Goal: Task Accomplishment & Management: Manage account settings

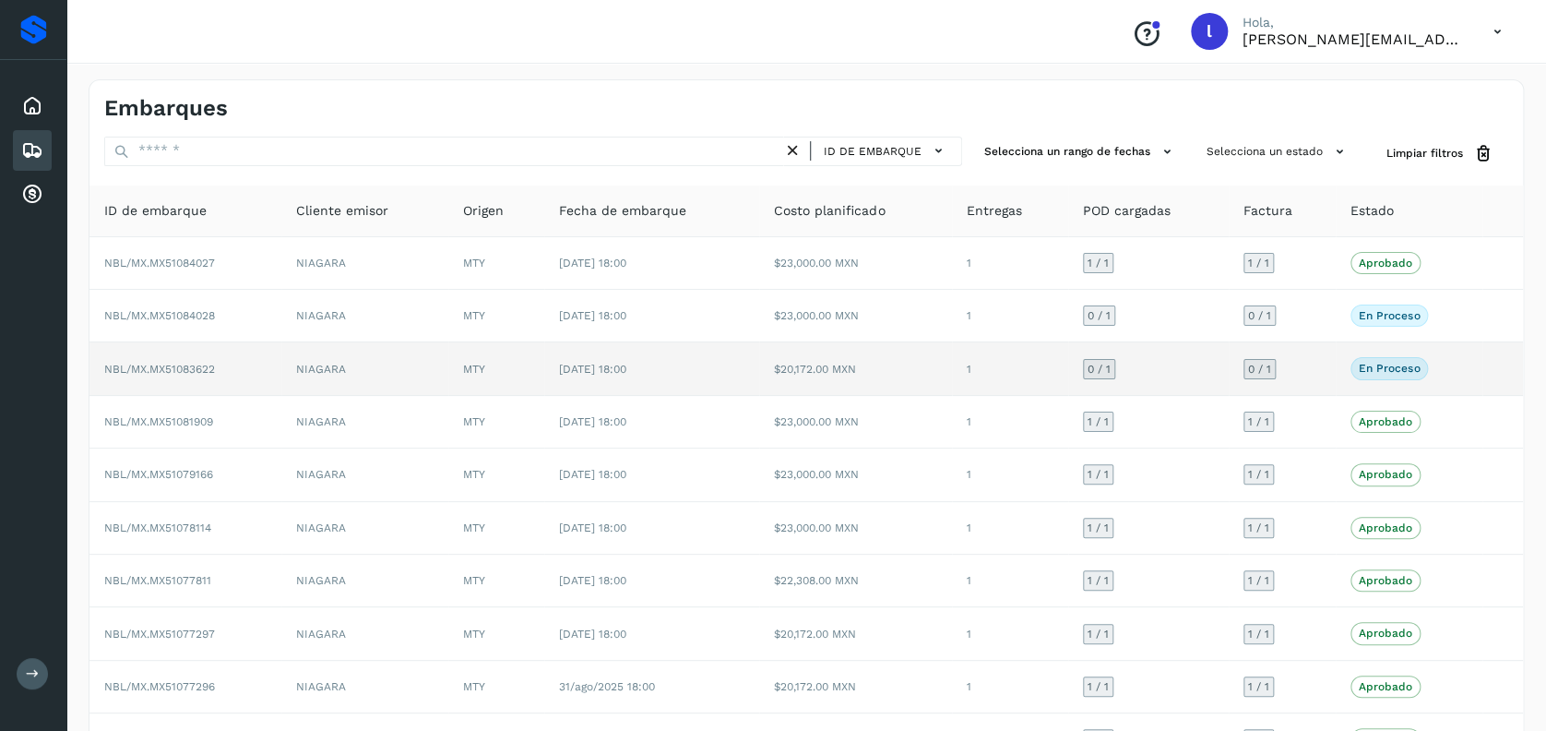
click at [269, 372] on td "NBL/MX.MX51083622" at bounding box center [185, 368] width 192 height 53
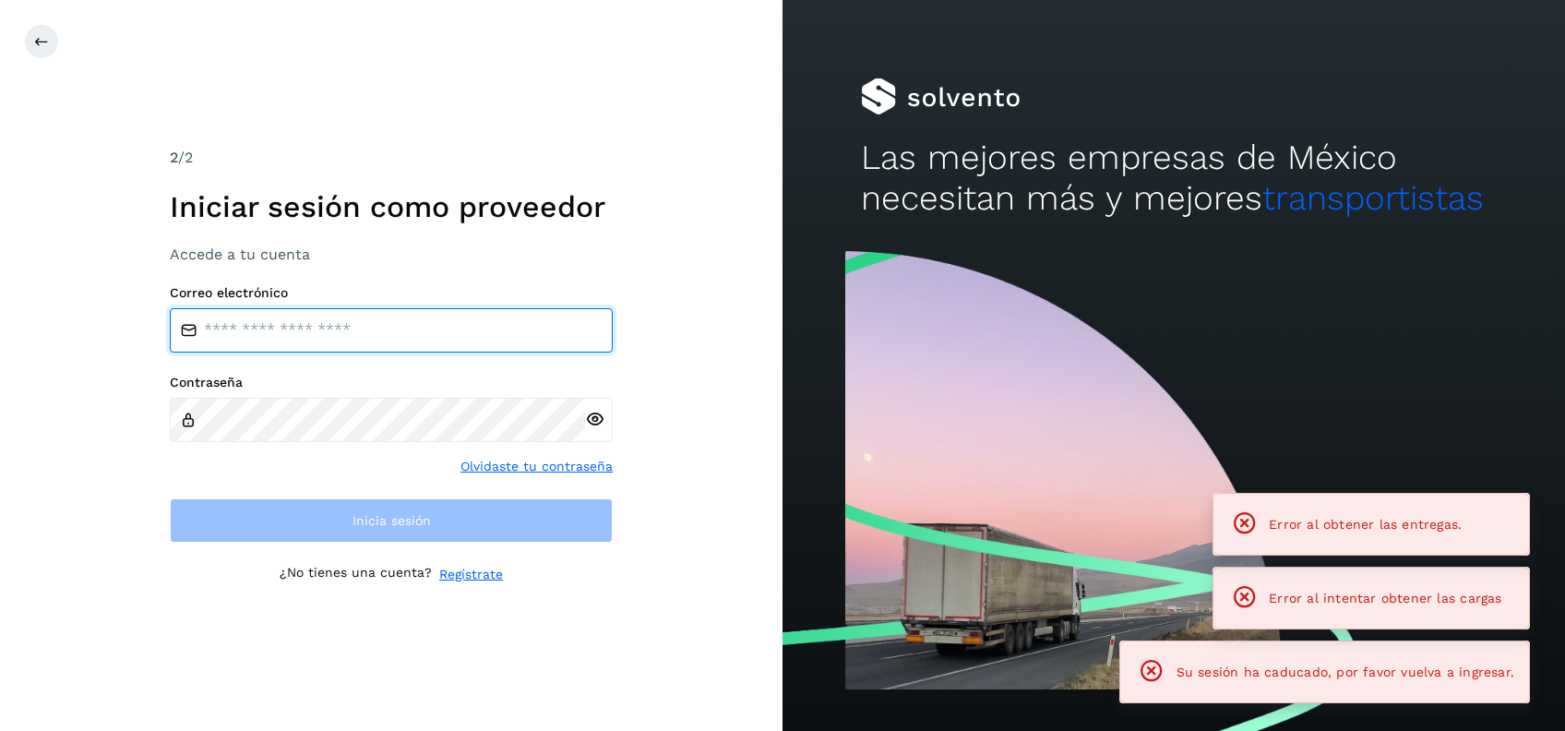
type input "**********"
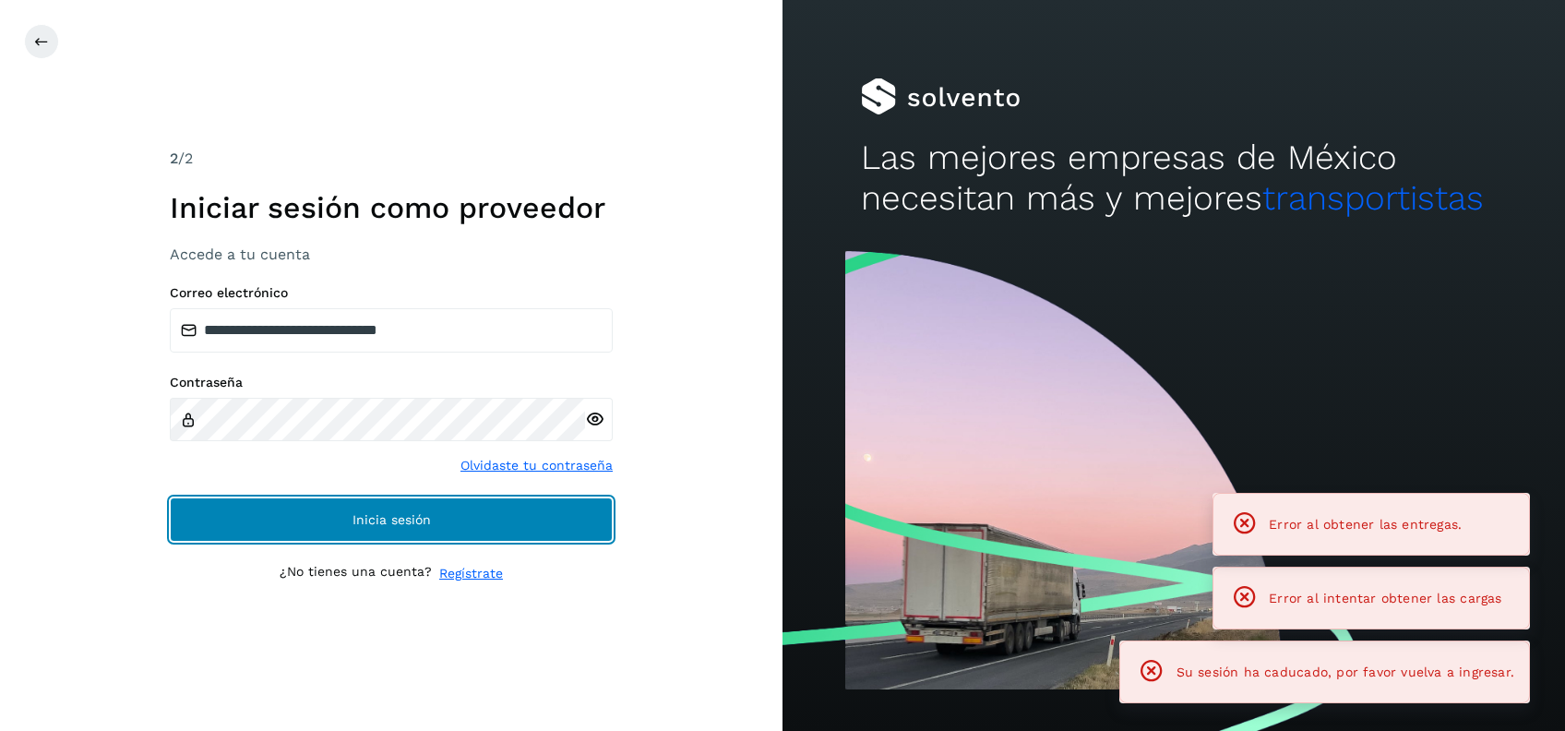
click at [389, 513] on span "Inicia sesión" at bounding box center [391, 519] width 78 height 13
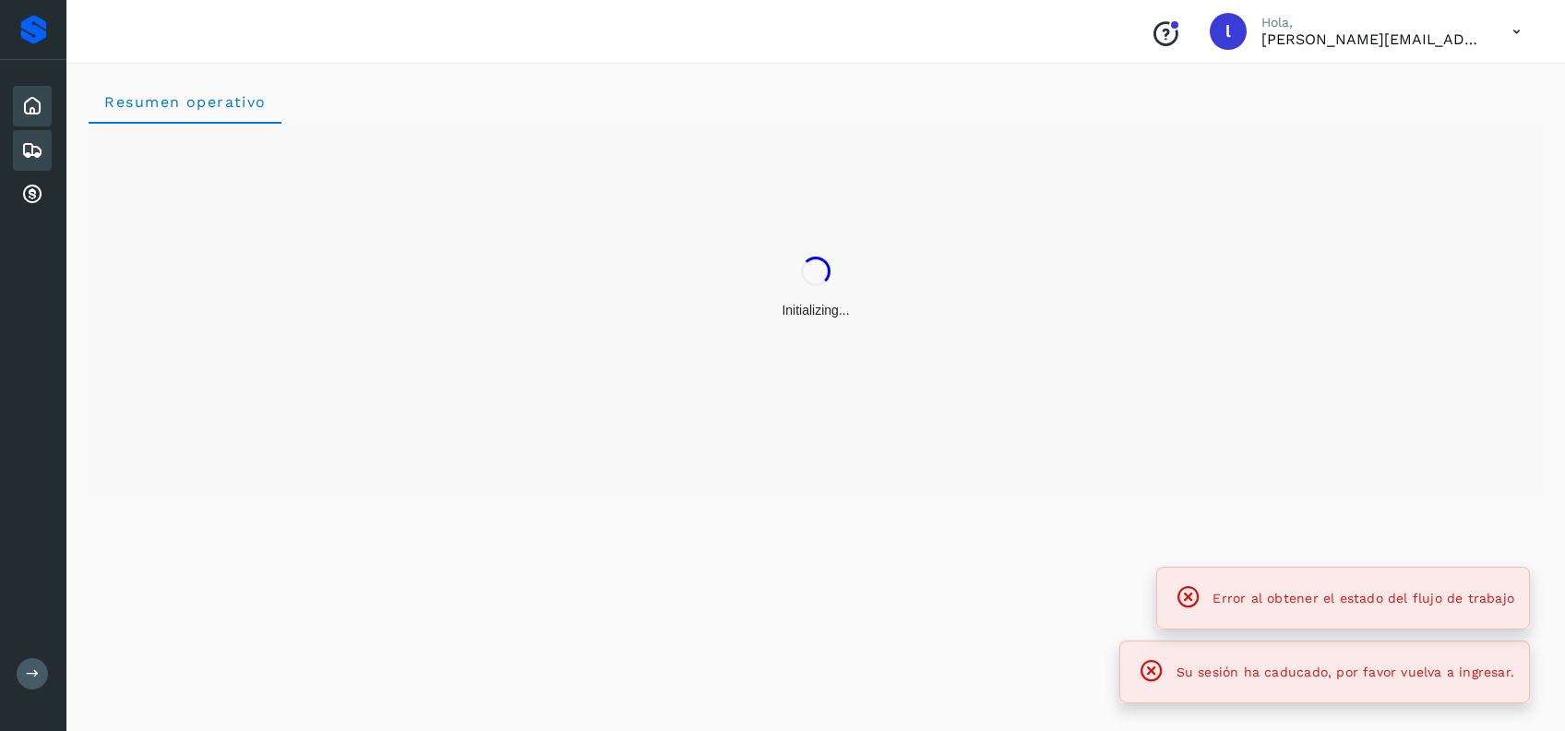
click at [29, 148] on icon at bounding box center [32, 150] width 22 height 22
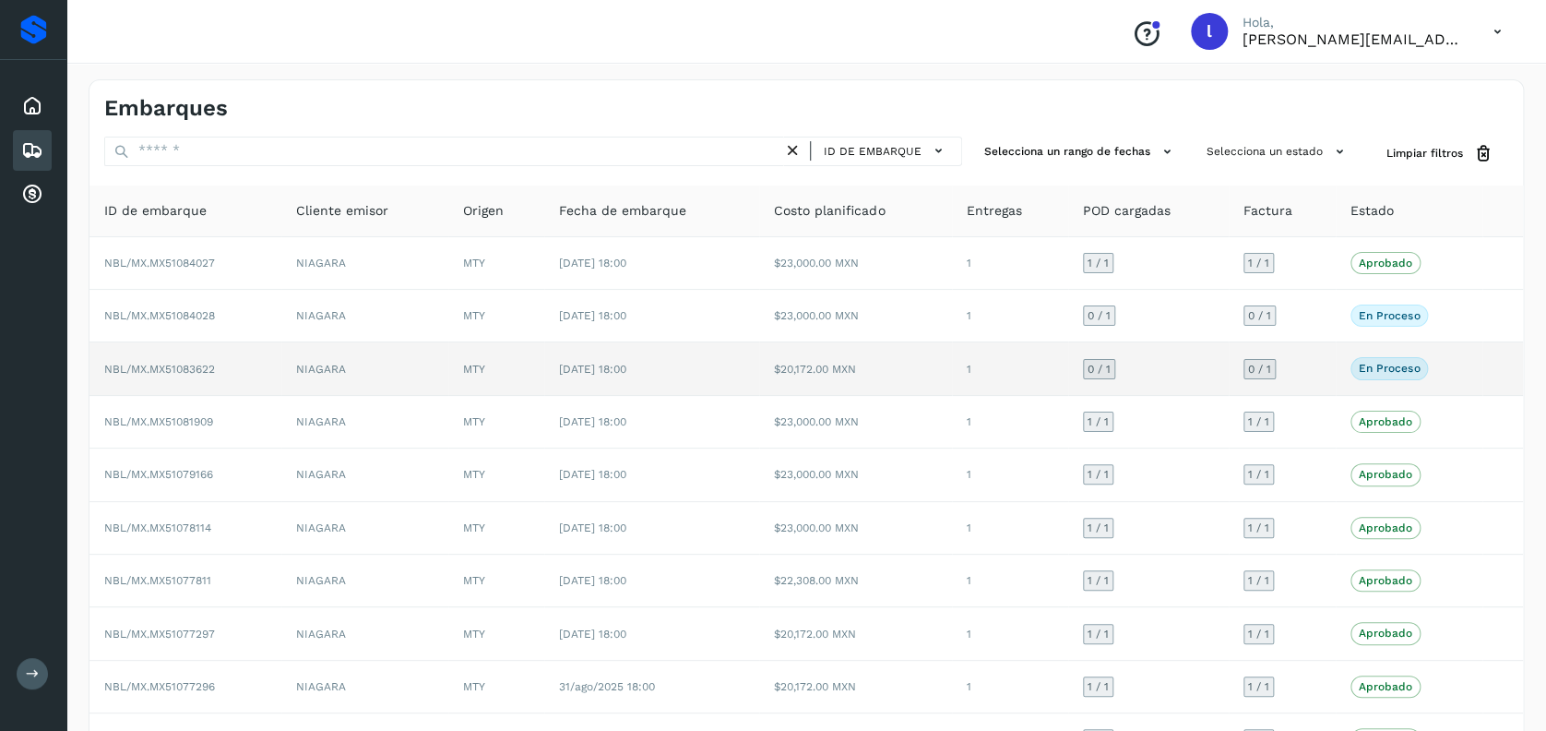
click at [397, 372] on td "NIAGARA" at bounding box center [364, 368] width 167 height 53
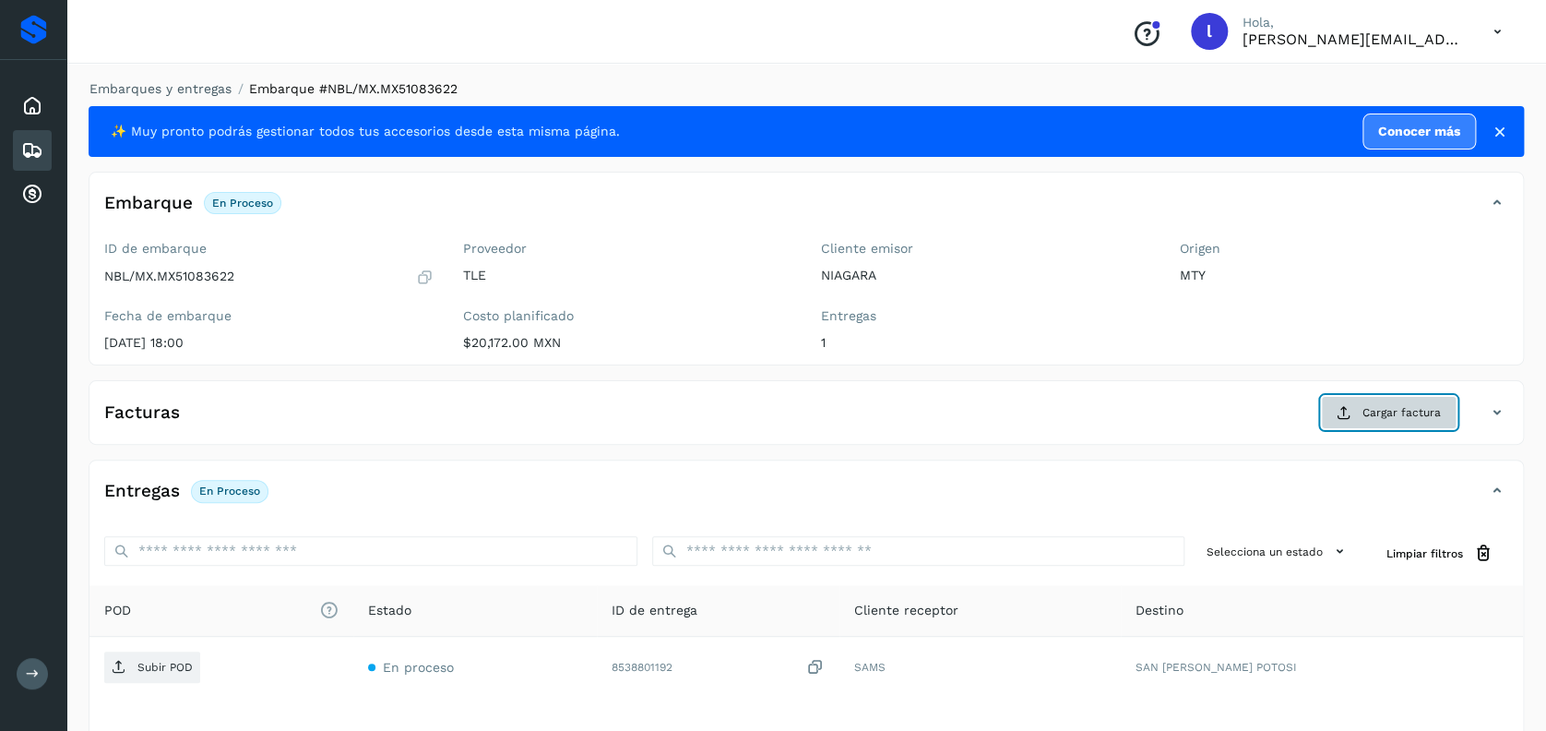
click at [1377, 415] on span "Cargar factura" at bounding box center [1402, 412] width 78 height 17
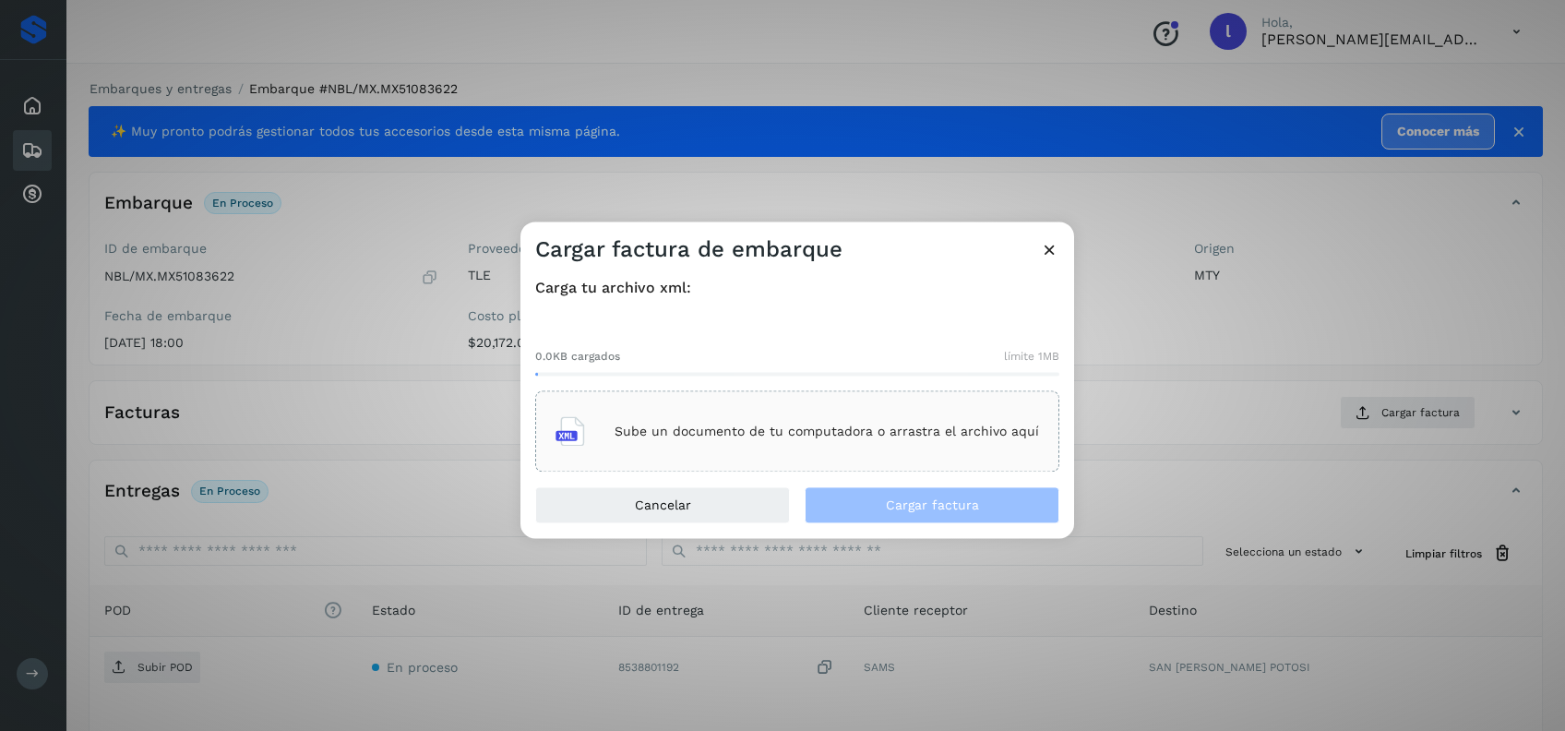
click at [848, 441] on div "Sube un documento de tu computadora o arrastra el archivo aquí" at bounding box center [796, 432] width 483 height 50
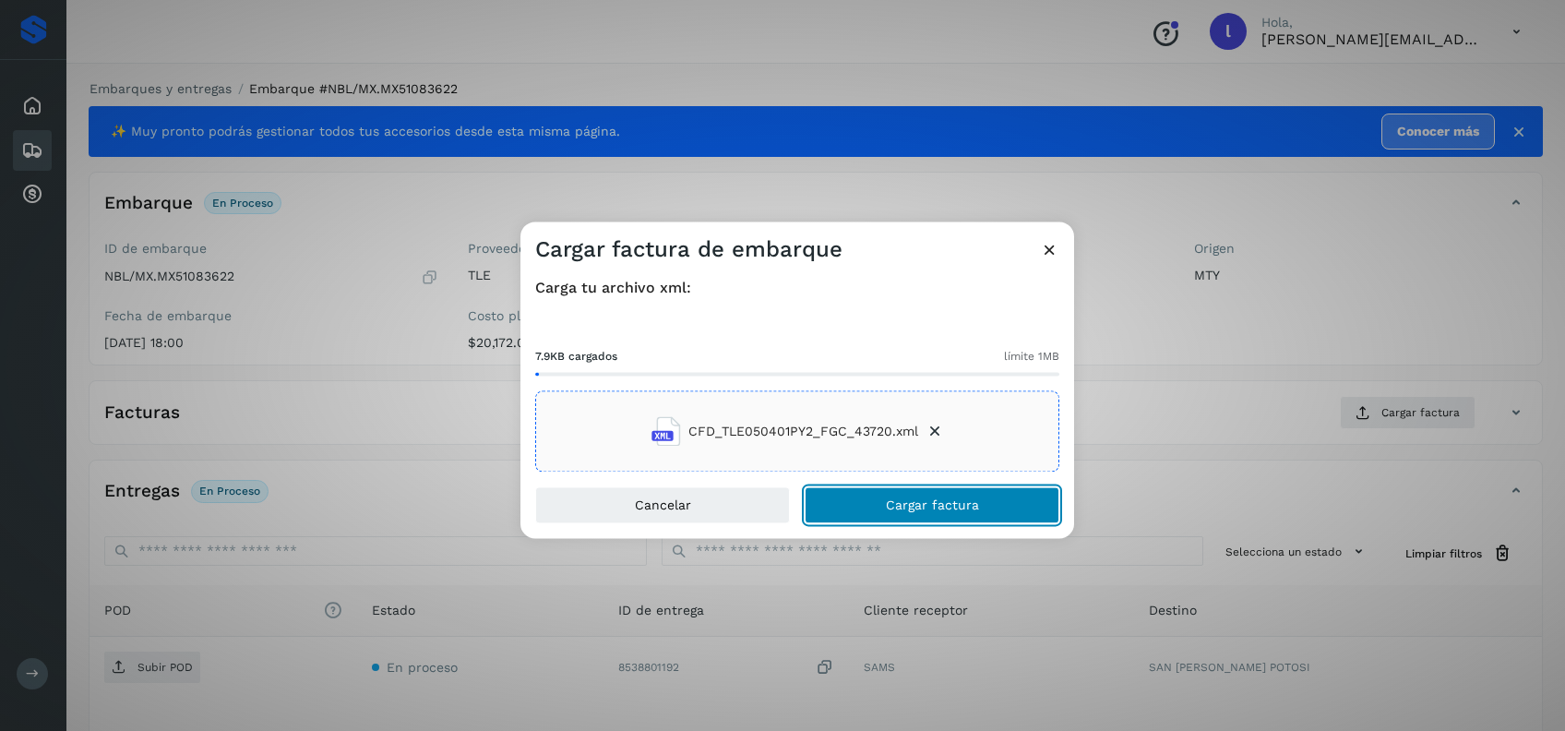
click at [922, 523] on button "Cargar factura" at bounding box center [932, 505] width 255 height 37
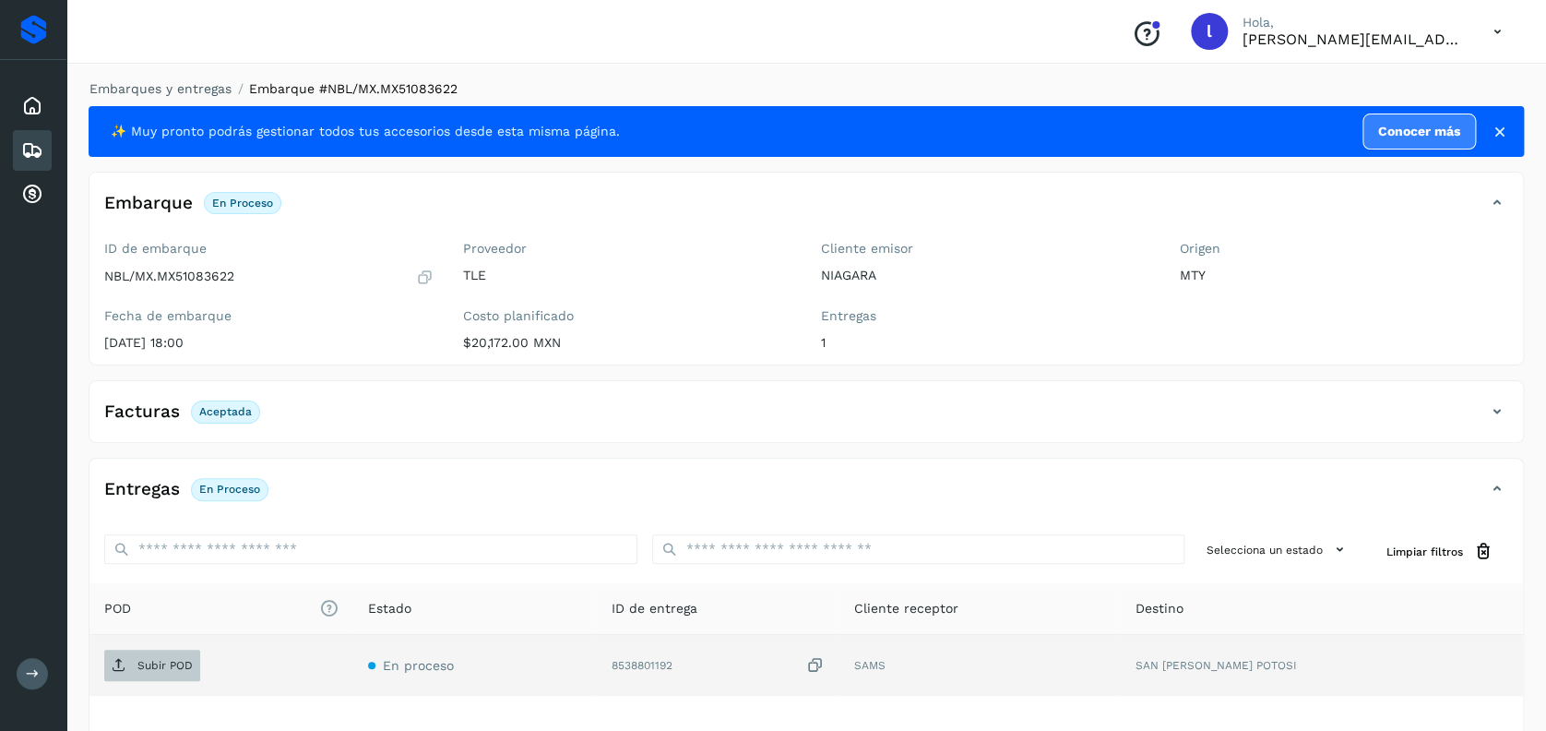
click at [157, 659] on p "Subir POD" at bounding box center [164, 665] width 55 height 13
click at [29, 144] on icon at bounding box center [32, 150] width 22 height 22
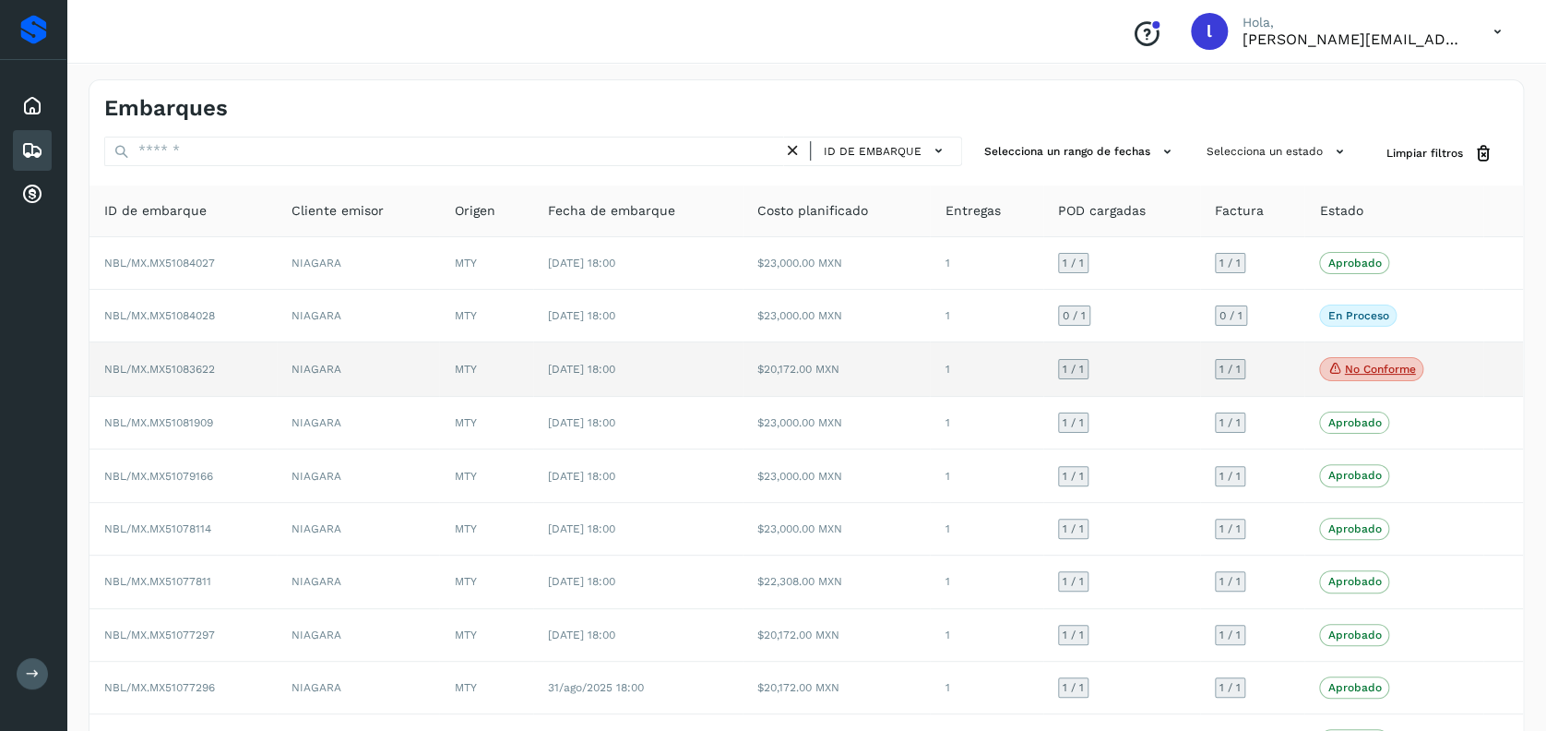
click at [1358, 364] on p "No conforme" at bounding box center [1379, 369] width 71 height 13
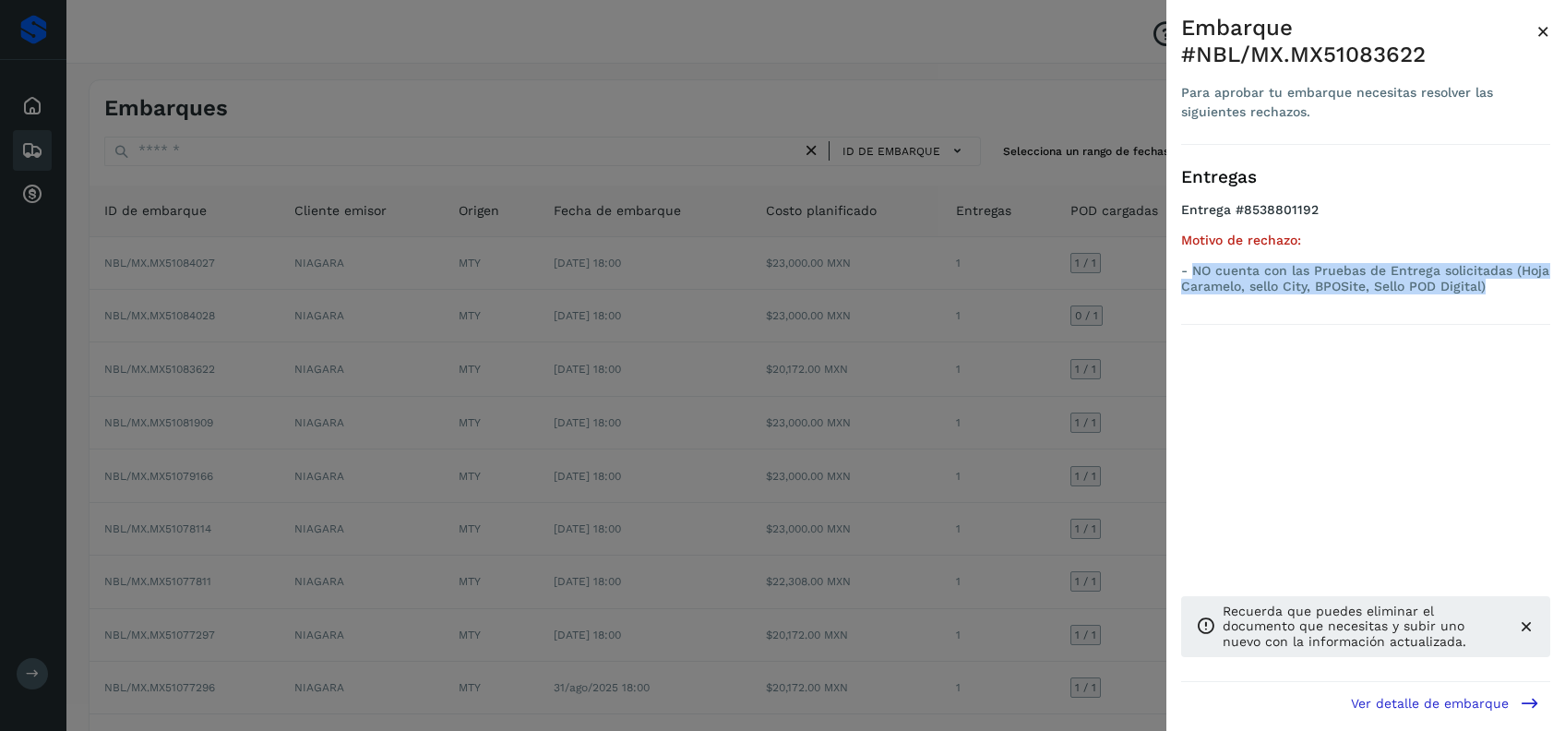
drag, startPoint x: 1507, startPoint y: 290, endPoint x: 1190, endPoint y: 272, distance: 316.9
click at [1190, 272] on p "- NO cuenta con las Pruebas de Entrega solicitadas (Hoja Caramelo, sello City, …" at bounding box center [1365, 278] width 369 height 31
copy p "NO cuenta con las Pruebas de Entrega solicitadas (Hoja Caramelo, sello City, BP…"
click at [1334, 388] on div "Entregas Entrega #8538801192 Motivo de rechazo: - NO cuenta con las Pruebas de …" at bounding box center [1365, 413] width 369 height 537
click at [1380, 271] on p "- NO cuenta con las Pruebas de Entrega solicitadas (Hoja Caramelo, sello City, …" at bounding box center [1365, 278] width 369 height 31
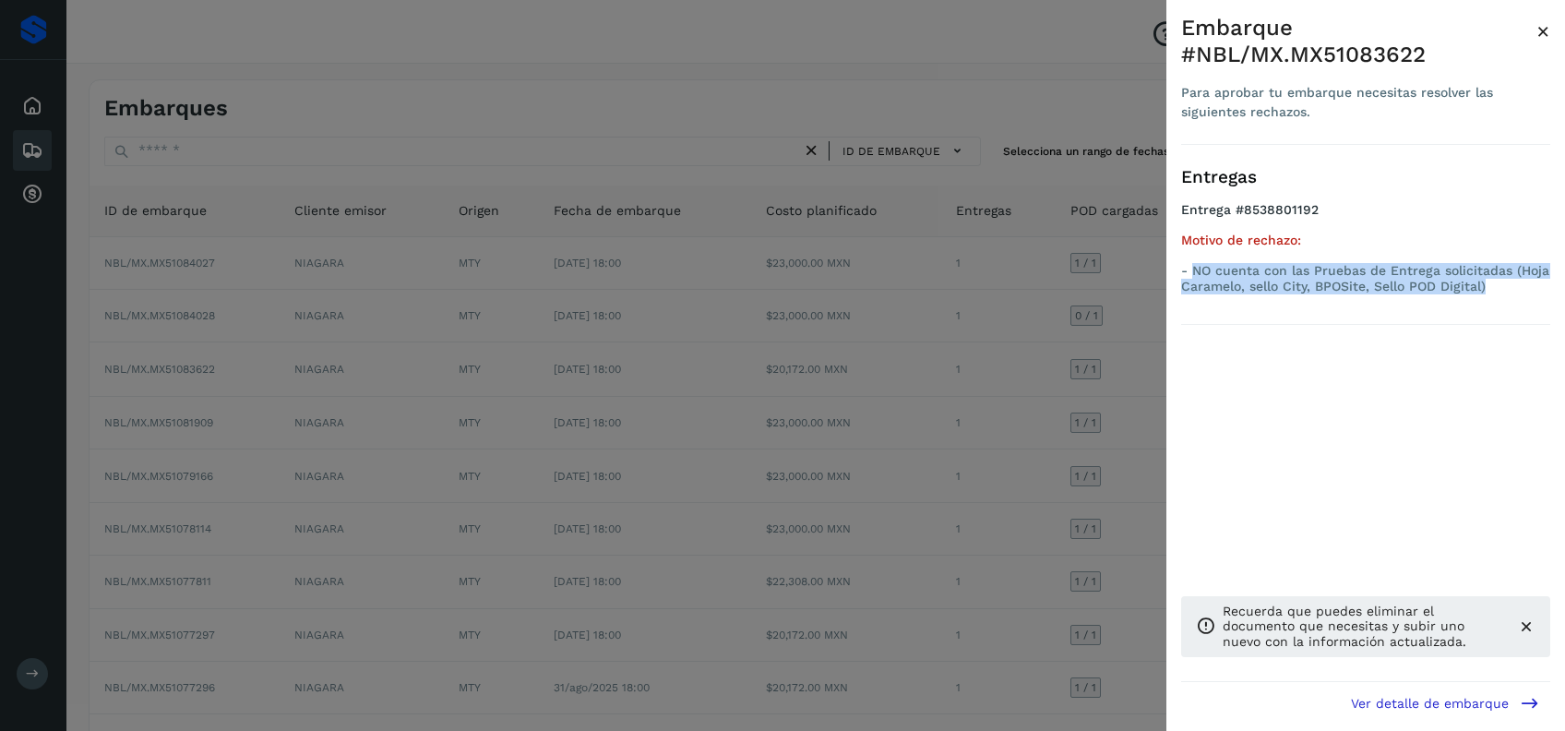
click at [1380, 259] on div "Motivo de rechazo: - NO cuenta con las Pruebas de Entrega solicitadas (Hoja Car…" at bounding box center [1365, 263] width 369 height 61
click at [1380, 30] on div "Embarque #NBL/MX.MX51083622 Para aprobar tu embarque necesitas resolver las sig…" at bounding box center [1365, 380] width 399 height 760
click at [1380, 31] on span "×" at bounding box center [1543, 31] width 14 height 26
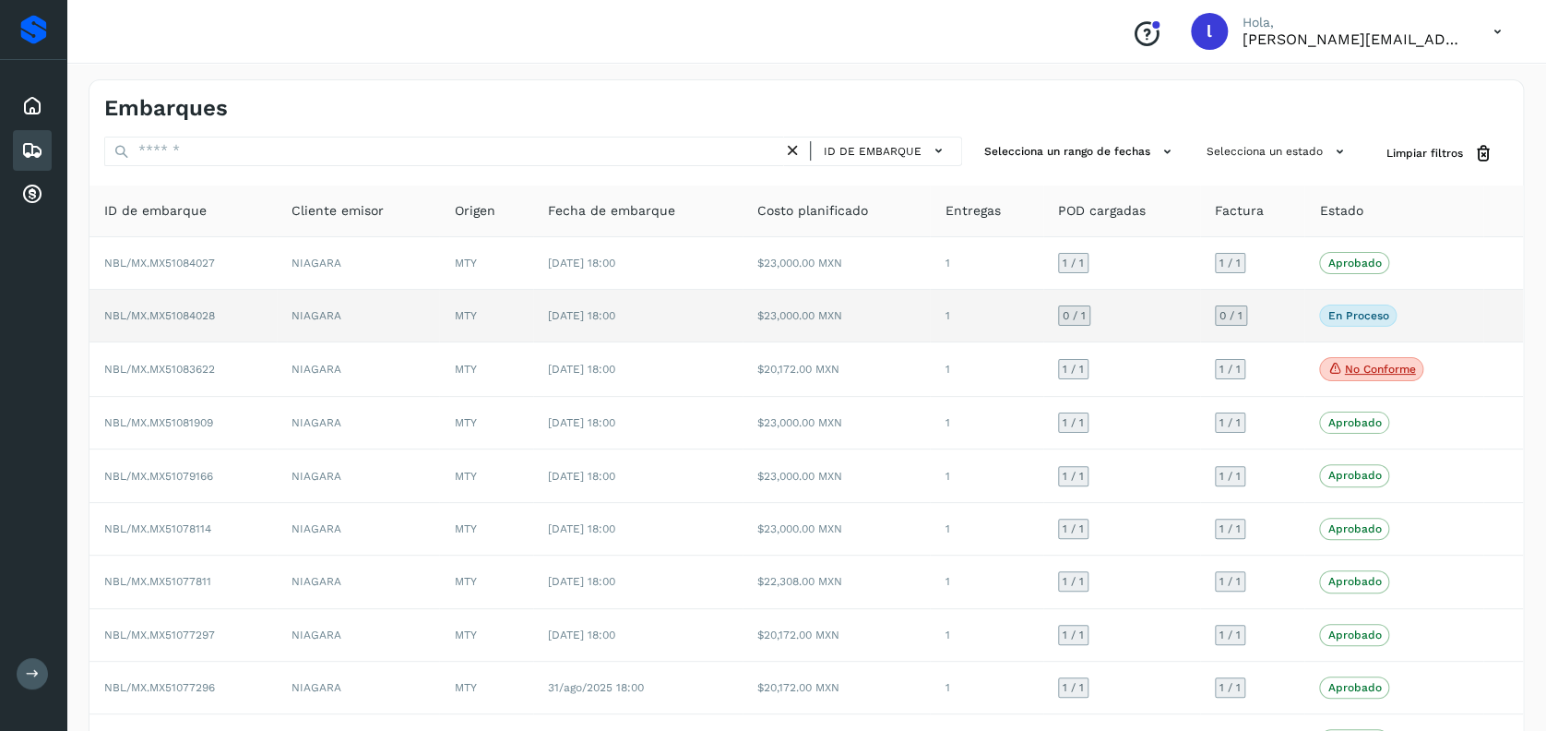
click at [384, 325] on td "NIAGARA" at bounding box center [358, 316] width 162 height 53
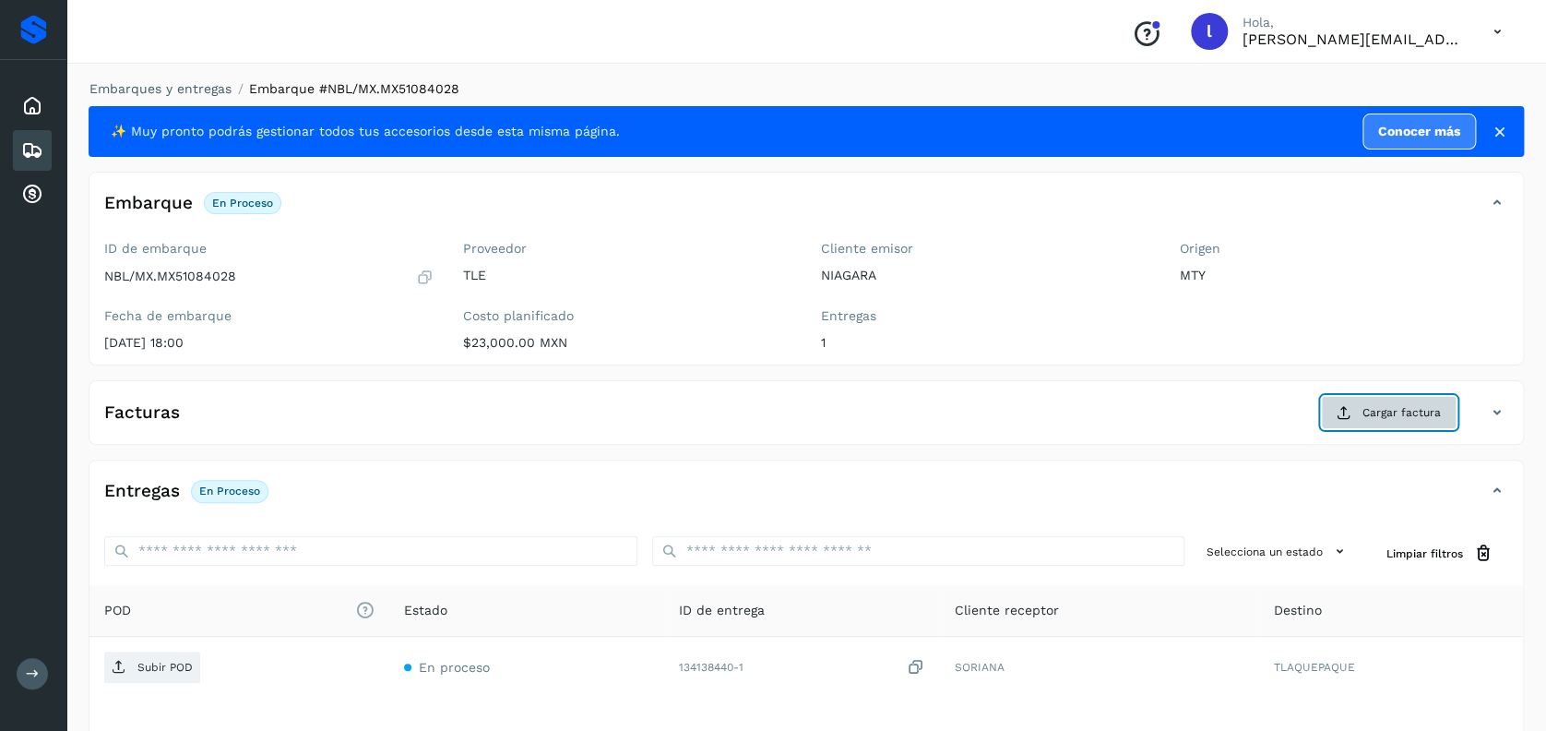
click at [1380, 417] on span "Cargar factura" at bounding box center [1402, 412] width 78 height 17
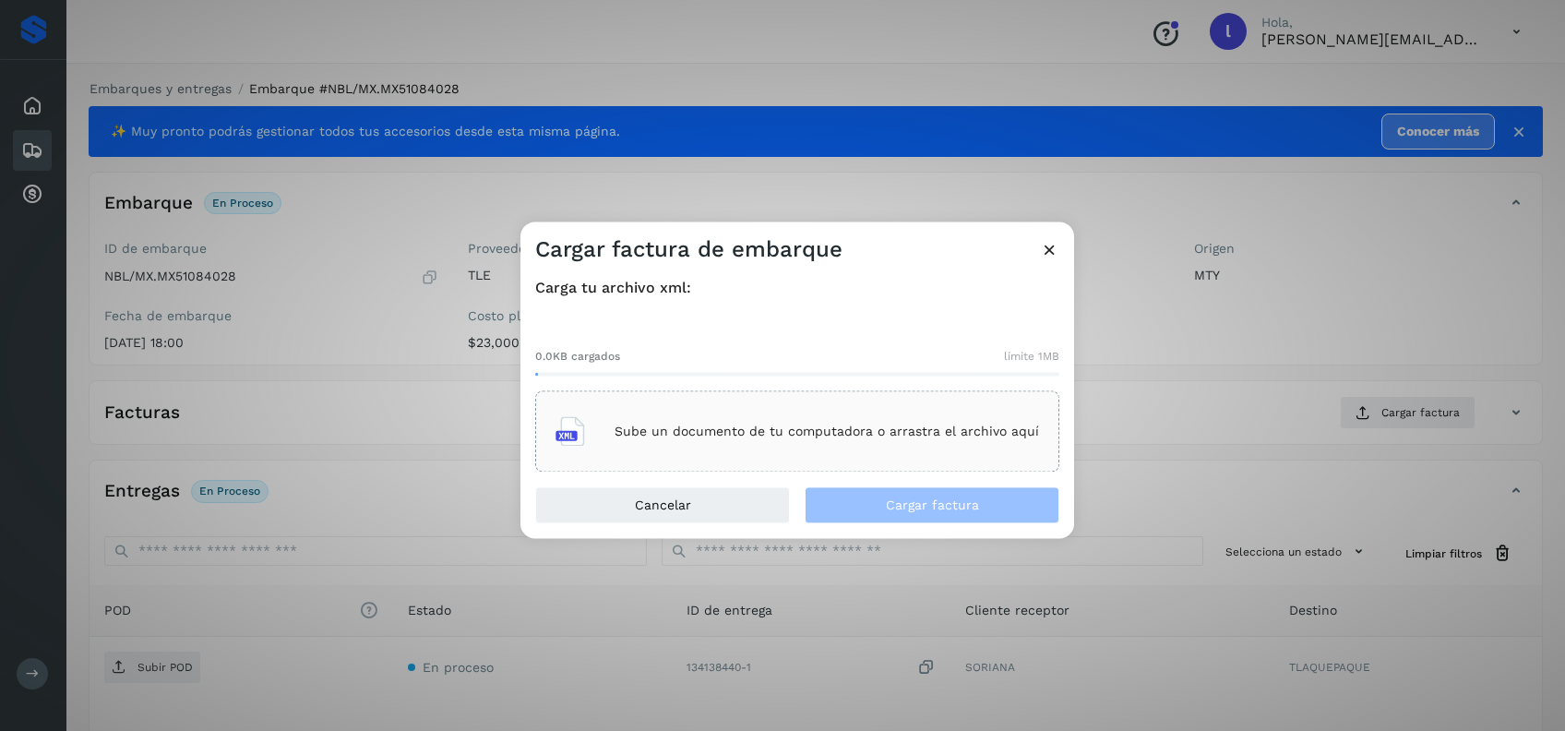
click at [675, 429] on p "Sube un documento de tu computadora o arrastra el archivo aquí" at bounding box center [826, 431] width 424 height 16
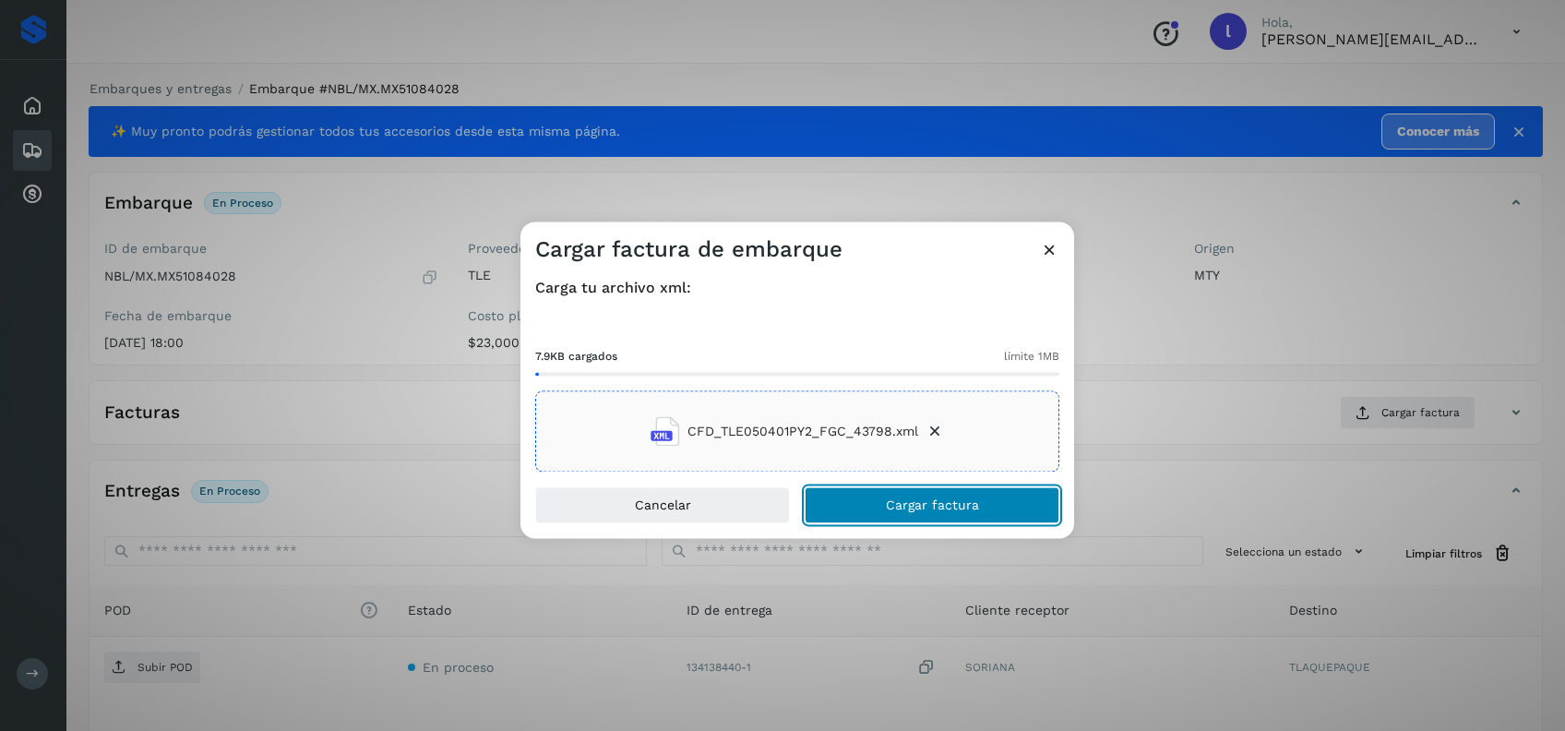
click at [908, 507] on span "Cargar factura" at bounding box center [932, 505] width 93 height 13
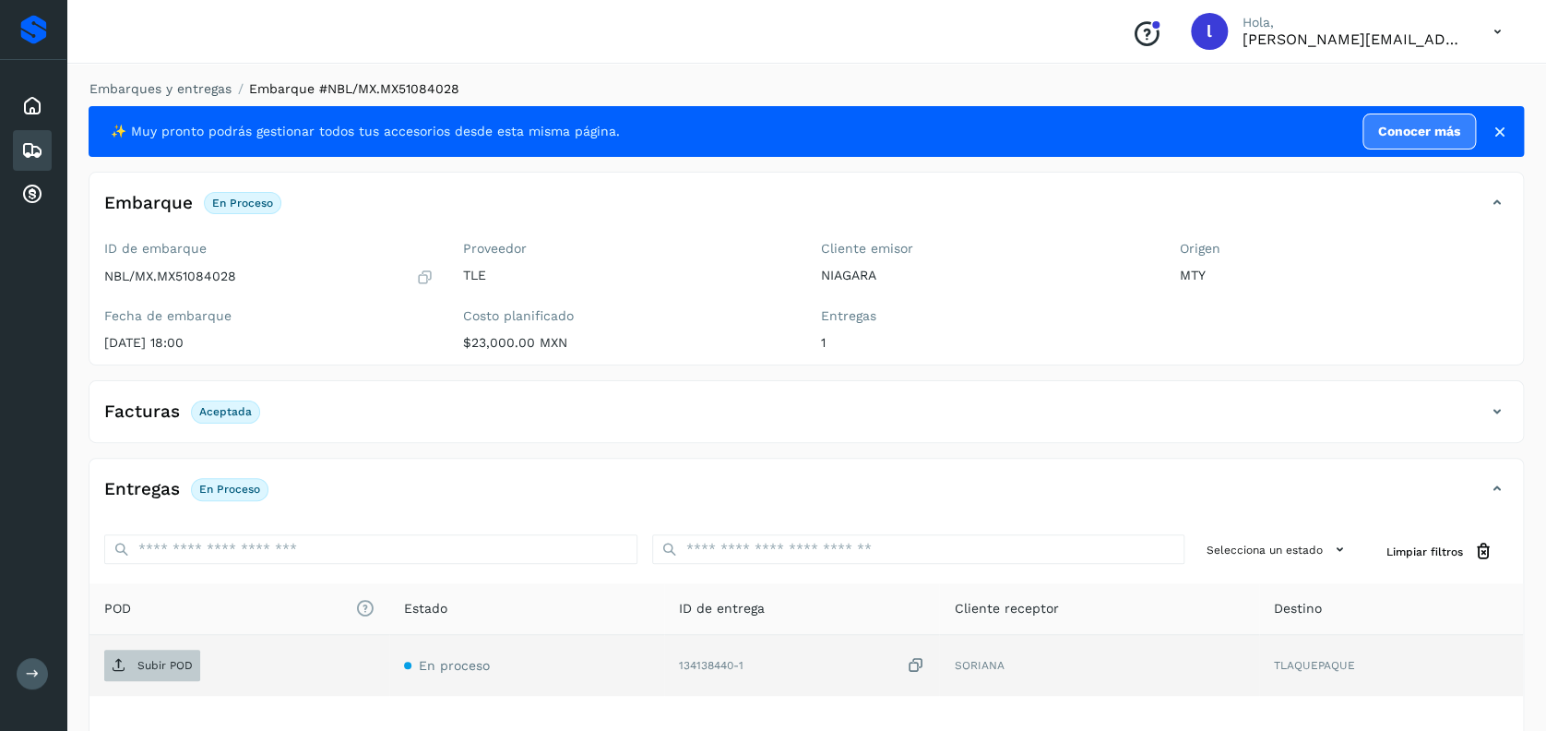
click at [176, 659] on p "Subir POD" at bounding box center [164, 665] width 55 height 13
click at [32, 146] on icon at bounding box center [32, 150] width 22 height 22
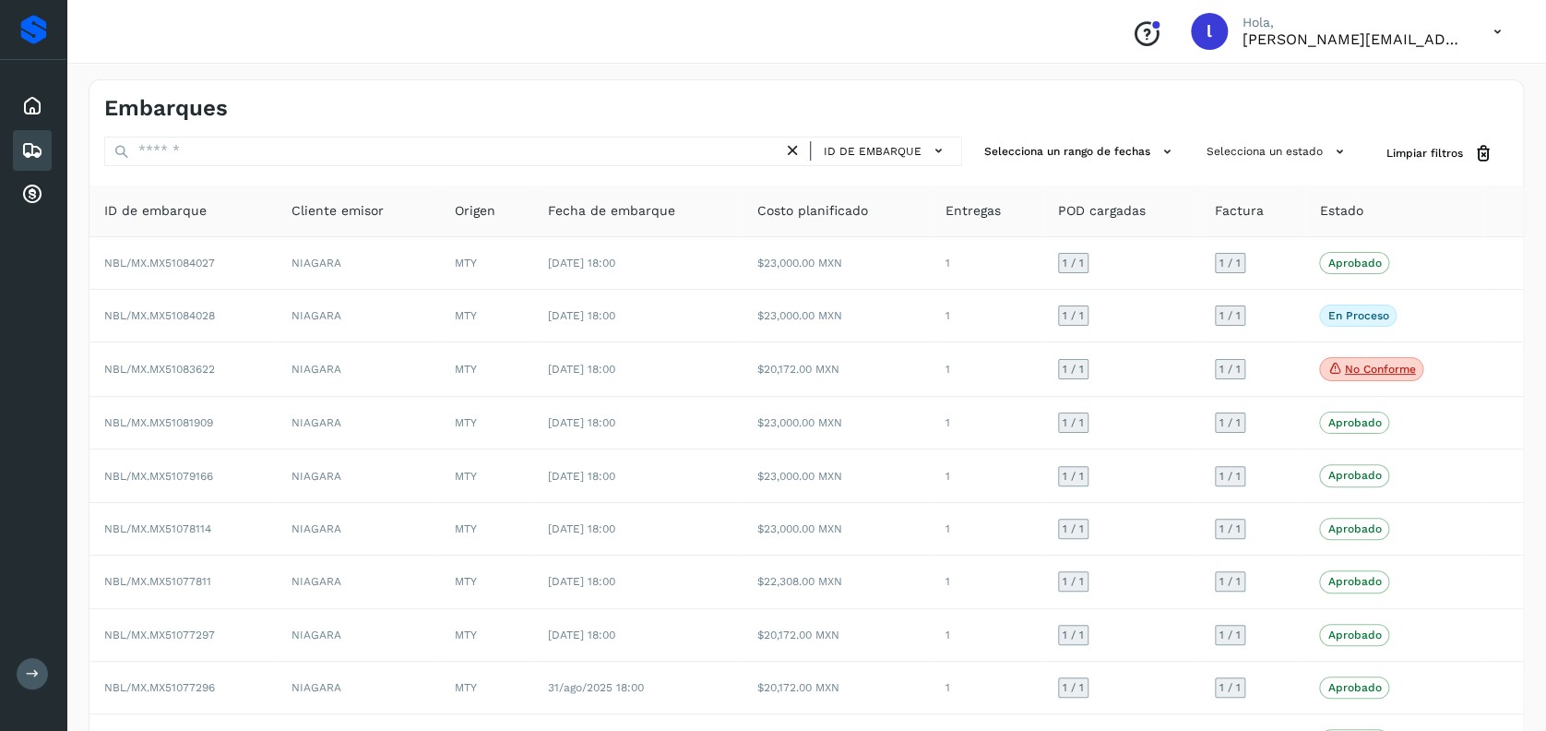
click at [30, 143] on icon at bounding box center [32, 150] width 22 height 22
click at [35, 184] on icon at bounding box center [32, 195] width 22 height 22
click at [31, 148] on icon at bounding box center [32, 150] width 22 height 22
click at [37, 193] on icon at bounding box center [32, 195] width 22 height 22
click at [32, 106] on icon at bounding box center [32, 106] width 22 height 22
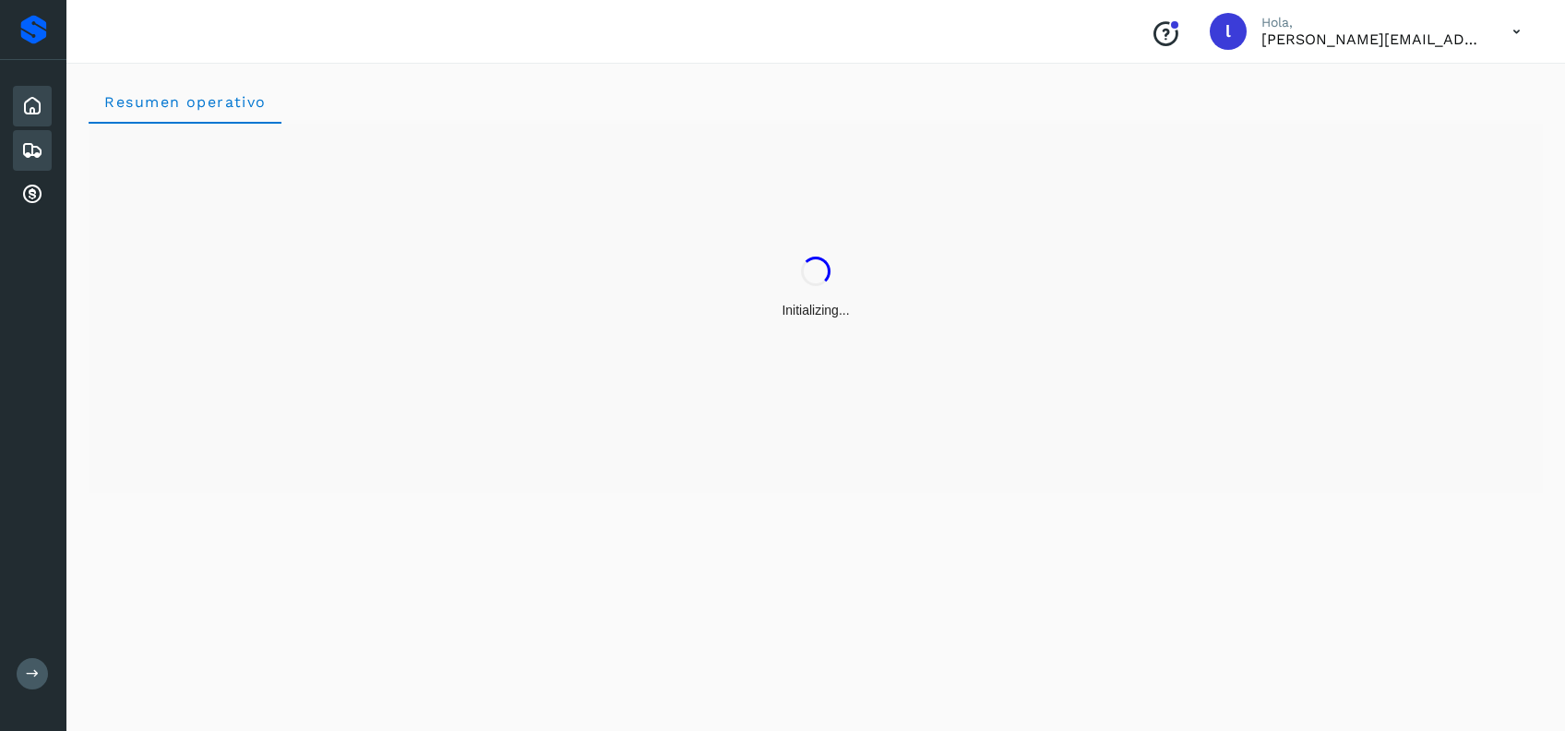
click at [26, 152] on icon at bounding box center [32, 150] width 22 height 22
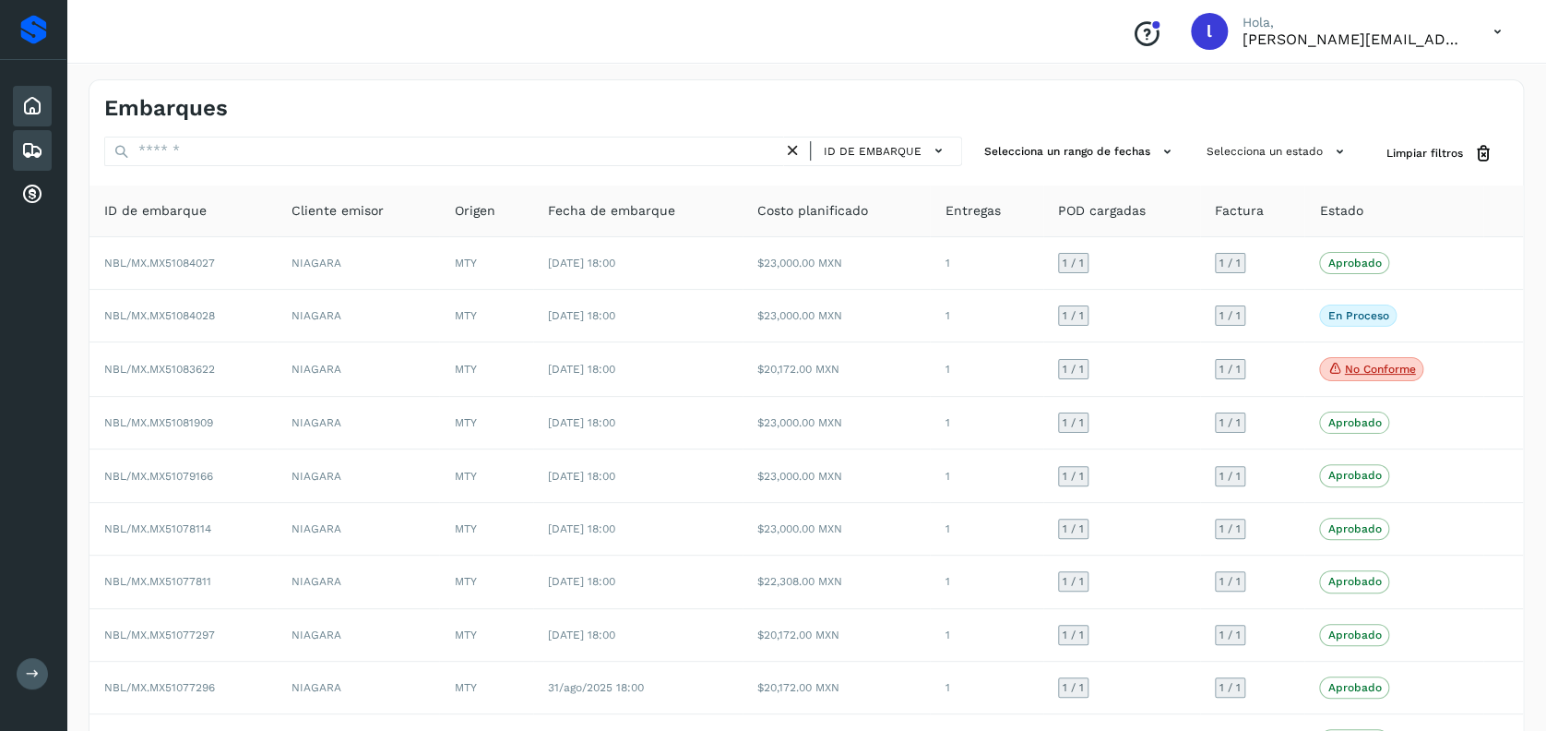
click at [36, 110] on icon at bounding box center [32, 106] width 22 height 22
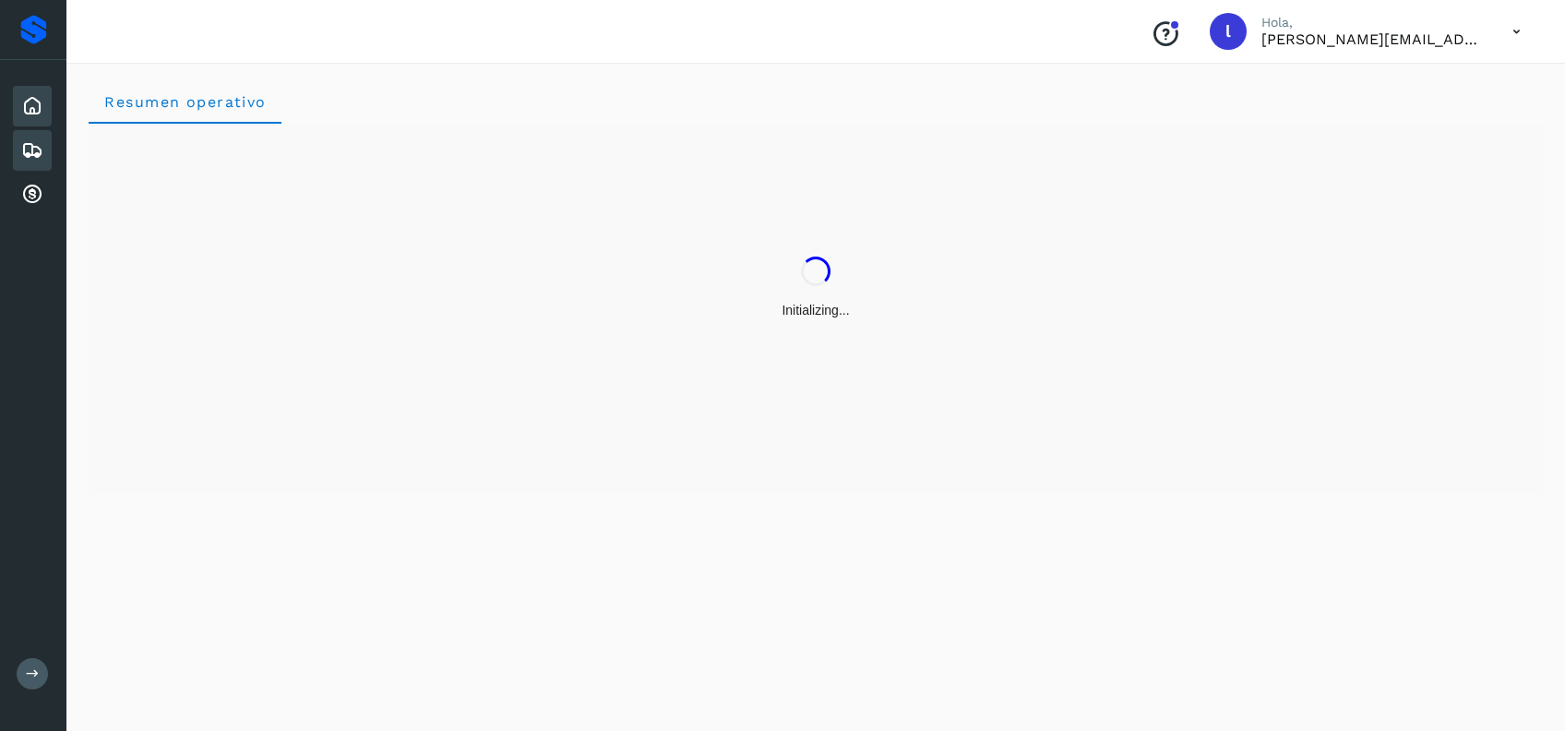
click at [36, 150] on icon at bounding box center [32, 150] width 22 height 22
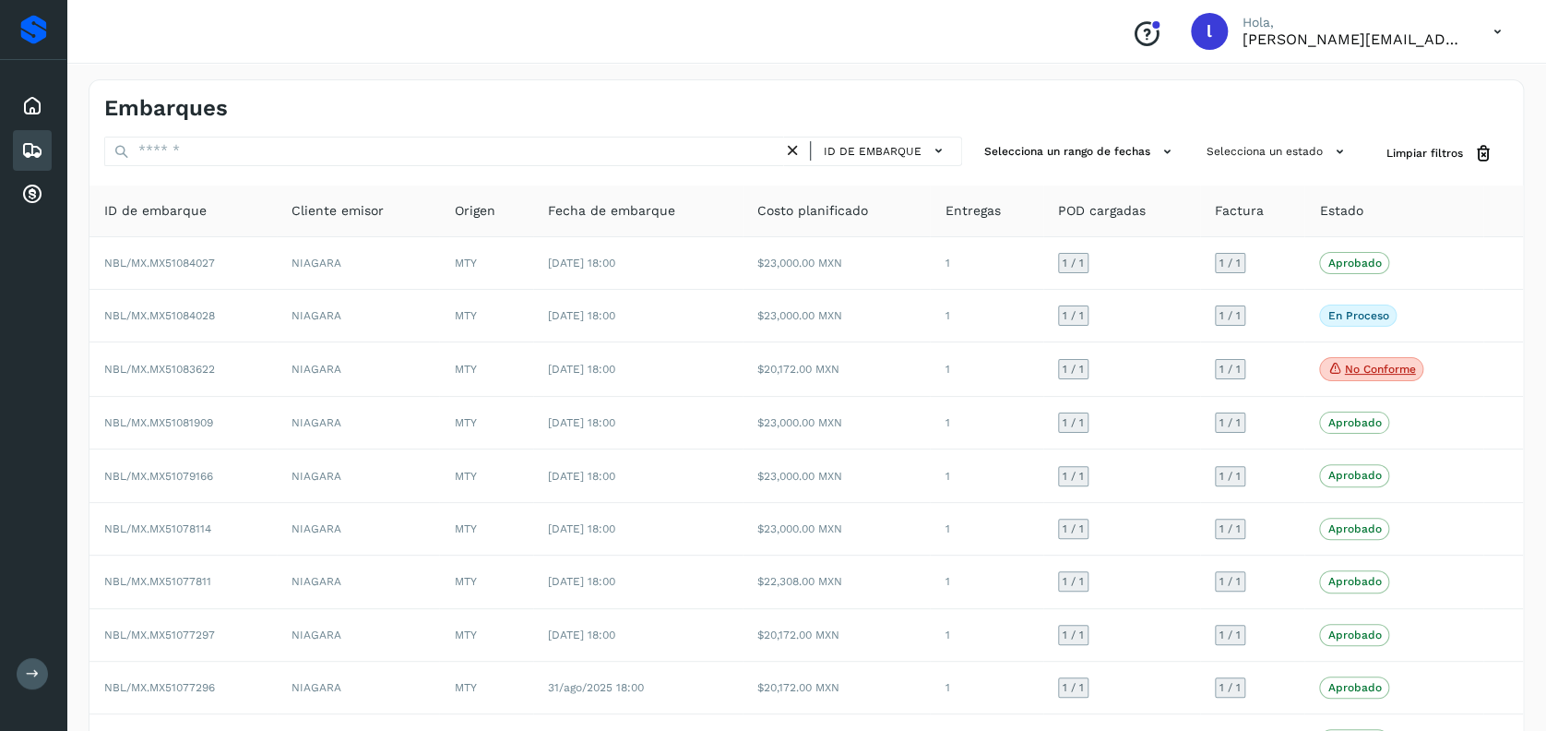
drag, startPoint x: 20, startPoint y: 107, endPoint x: 29, endPoint y: 139, distance: 33.3
click at [21, 106] on icon at bounding box center [32, 106] width 22 height 22
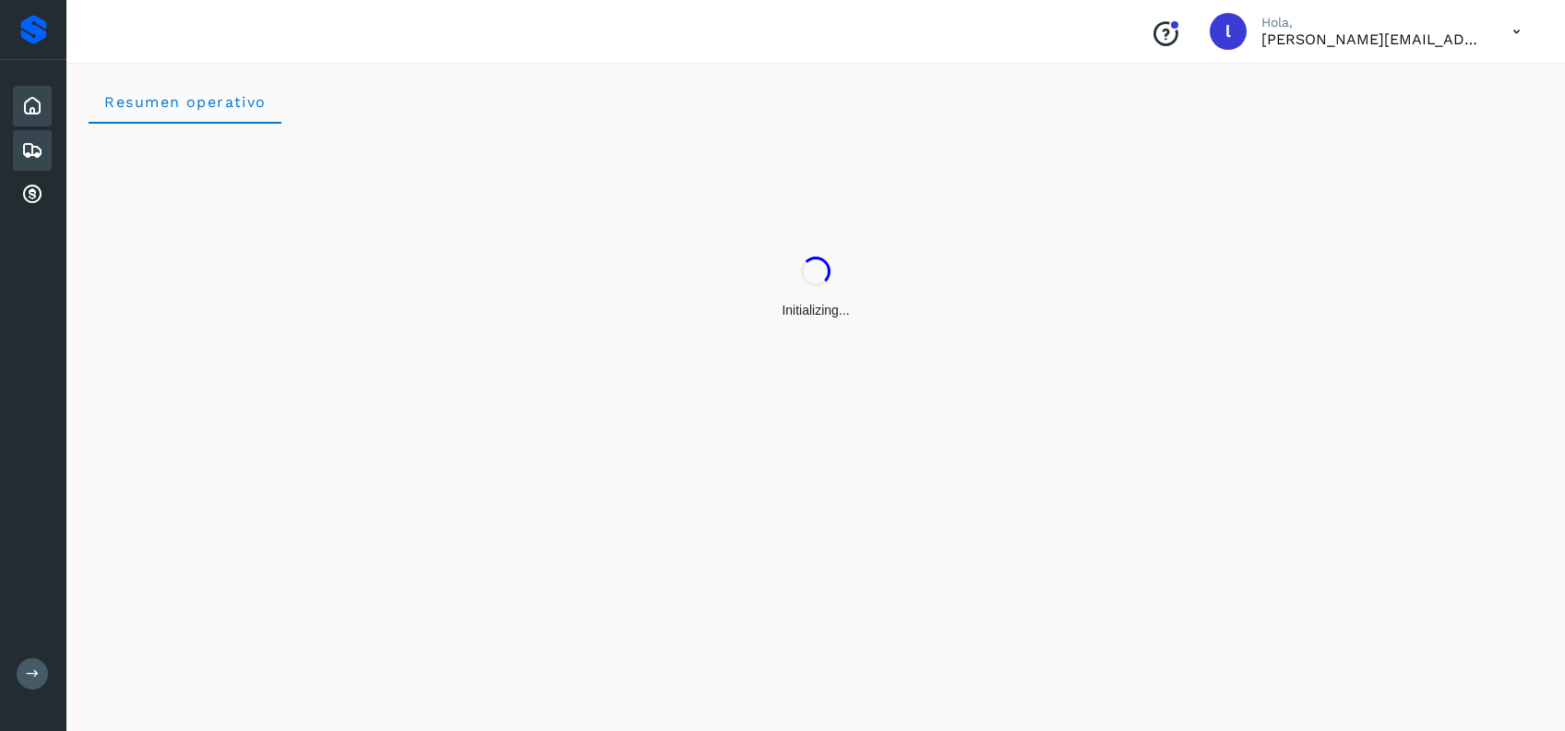
click at [33, 149] on icon at bounding box center [32, 150] width 22 height 22
